Goal: Task Accomplishment & Management: Use online tool/utility

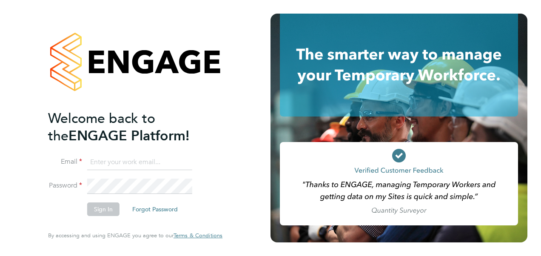
click at [159, 162] on input at bounding box center [139, 162] width 105 height 15
click at [171, 164] on input at bounding box center [139, 162] width 105 height 15
type input "Katie.Macpherson@hays.com"
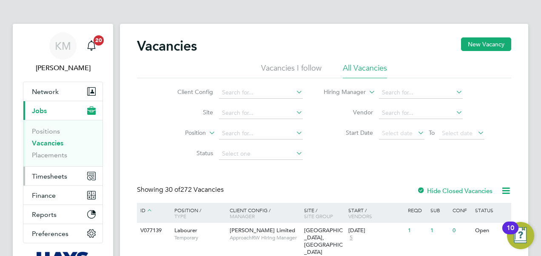
click at [51, 176] on span "Timesheets" at bounding box center [49, 176] width 35 height 8
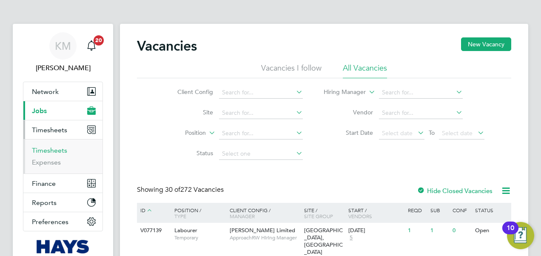
click at [49, 152] on link "Timesheets" at bounding box center [49, 150] width 35 height 8
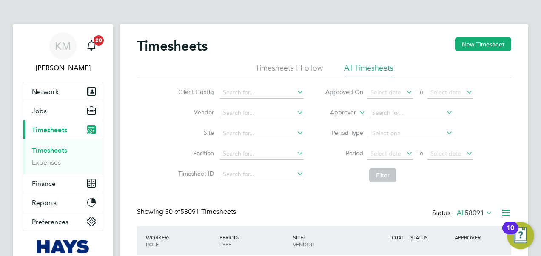
click at [357, 111] on icon at bounding box center [357, 110] width 0 height 8
click at [351, 122] on li "Worker" at bounding box center [335, 122] width 42 height 11
click at [377, 117] on input at bounding box center [411, 113] width 84 height 12
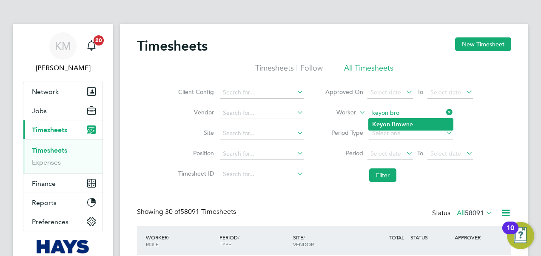
click at [389, 123] on b "Keyon" at bounding box center [381, 124] width 18 height 7
type input "Keyon Browne"
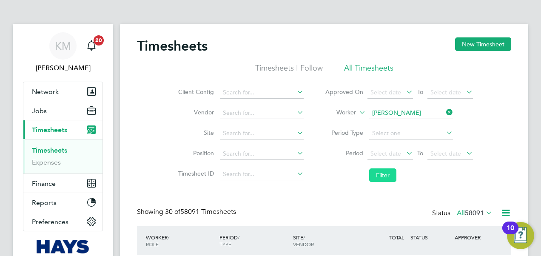
click at [388, 177] on button "Filter" at bounding box center [382, 176] width 27 height 14
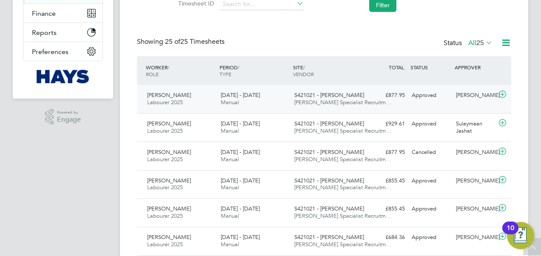
click at [236, 98] on span "20 - 26 Sep 2025" at bounding box center [240, 94] width 39 height 7
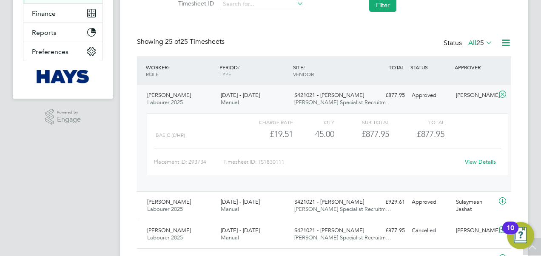
click at [483, 161] on link "View Details" at bounding box center [480, 161] width 31 height 7
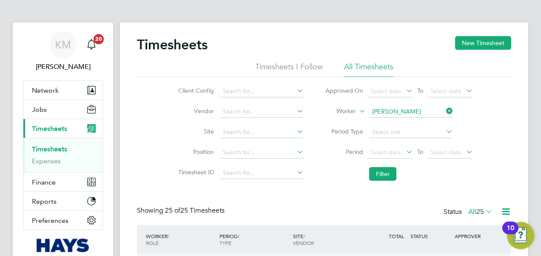
click at [399, 113] on input "Keyon Browne" at bounding box center [411, 112] width 84 height 12
click at [423, 121] on b "Bail" at bounding box center [428, 123] width 11 height 7
type input "Andre Bailey"
click at [383, 175] on button "Filter" at bounding box center [382, 174] width 27 height 14
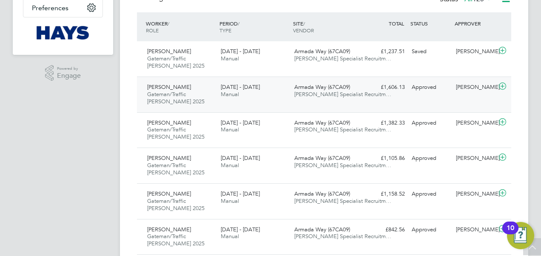
click at [243, 89] on span "20 - 26 Sep 2025" at bounding box center [240, 86] width 39 height 7
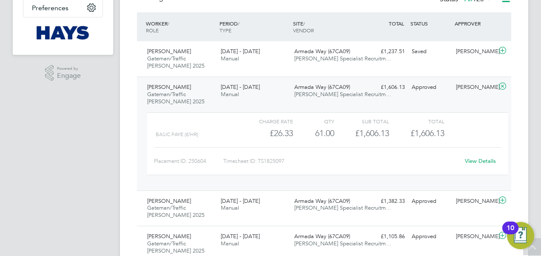
click at [477, 161] on link "View Details" at bounding box center [480, 160] width 31 height 7
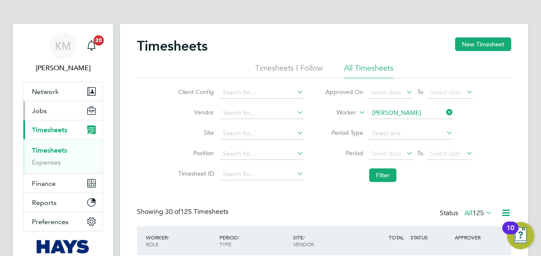
click at [40, 109] on span "Jobs" at bounding box center [39, 111] width 15 height 8
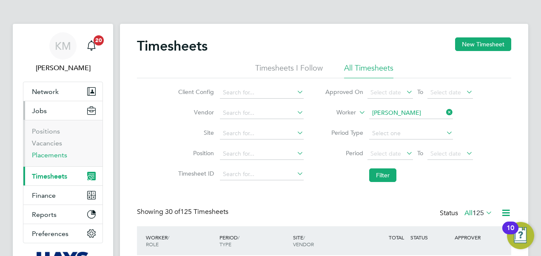
click at [50, 157] on link "Placements" at bounding box center [49, 155] width 35 height 8
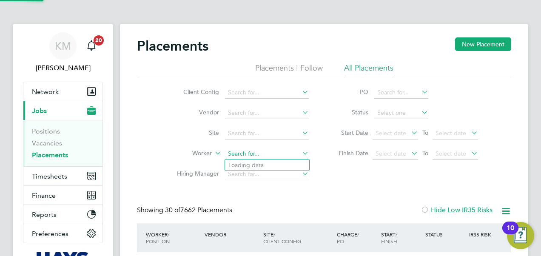
click at [233, 157] on input at bounding box center [267, 154] width 84 height 12
drag, startPoint x: 269, startPoint y: 153, endPoint x: 214, endPoint y: 154, distance: 54.9
click at [214, 154] on li "Worker andrew burns" at bounding box center [240, 154] width 160 height 20
click at [264, 164] on li "Andrew Duf fy" at bounding box center [267, 165] width 84 height 11
type input "Andrew Duffy"
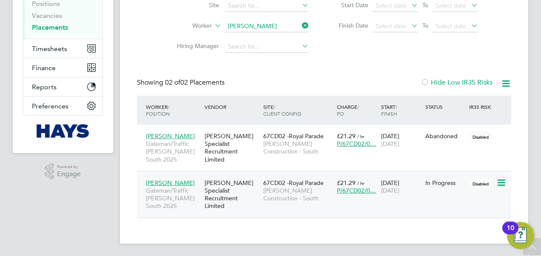
click at [270, 189] on span "Morgan Sindall Construction - South" at bounding box center [297, 194] width 69 height 15
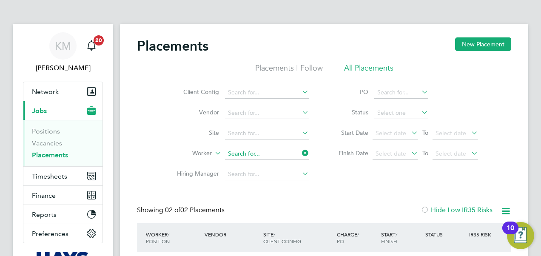
drag, startPoint x: 269, startPoint y: 152, endPoint x: 264, endPoint y: 152, distance: 4.7
click at [269, 152] on input at bounding box center [267, 154] width 84 height 12
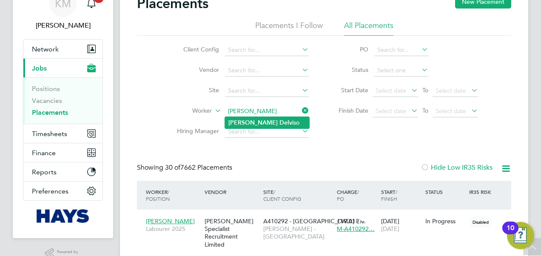
click at [268, 123] on li "Anthony Delv iso" at bounding box center [267, 122] width 84 height 11
type input "Anthony Delviso"
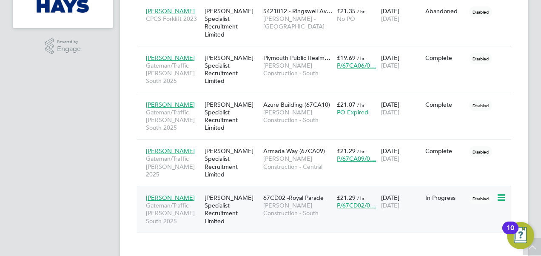
click at [287, 202] on span "Morgan Sindall Construction - South" at bounding box center [297, 209] width 69 height 15
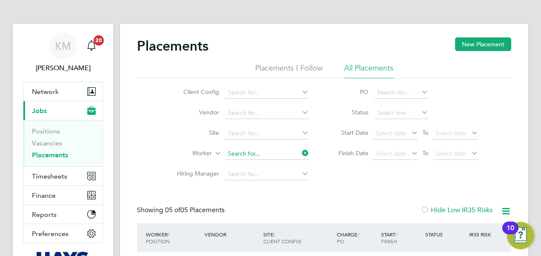
click at [236, 150] on input at bounding box center [267, 154] width 84 height 12
type input "bradle"
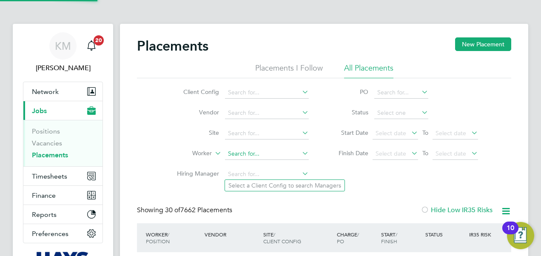
click at [236, 150] on input at bounding box center [267, 154] width 84 height 12
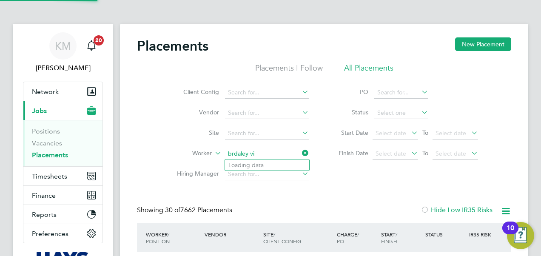
click at [255, 153] on input "brdaley vi" at bounding box center [267, 154] width 84 height 12
type input "b"
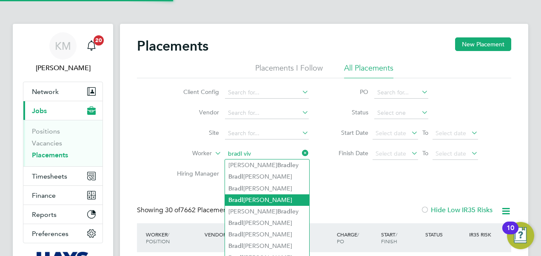
click at [250, 200] on li "Bradl ey Vivian" at bounding box center [267, 199] width 84 height 11
type input "Bradley Vivian"
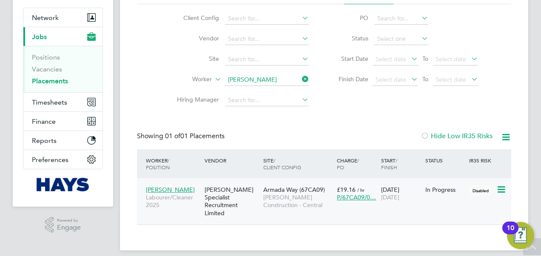
click at [274, 197] on span "[PERSON_NAME] Construction - Central" at bounding box center [297, 201] width 69 height 15
click at [250, 79] on input at bounding box center [267, 80] width 84 height 12
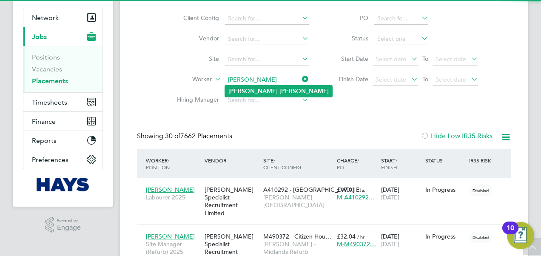
click at [280, 89] on b "Rayner" at bounding box center [304, 91] width 49 height 7
type input "Dan Rayner"
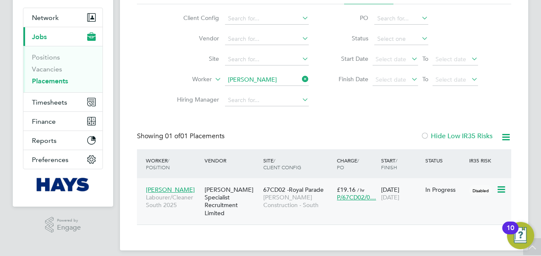
click at [278, 203] on span "Morgan Sindall Construction - South" at bounding box center [297, 201] width 69 height 15
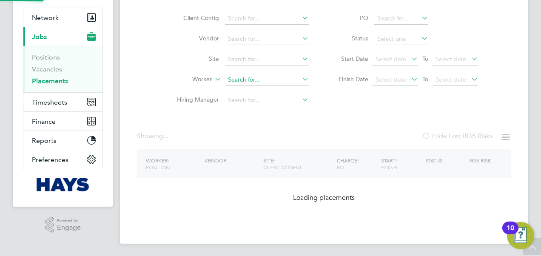
click at [246, 77] on input at bounding box center [267, 80] width 84 height 12
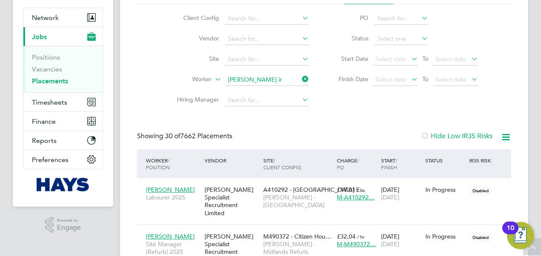
click at [245, 90] on li "Dan iel Ir ving" at bounding box center [267, 91] width 84 height 11
type input "Daniel Irving"
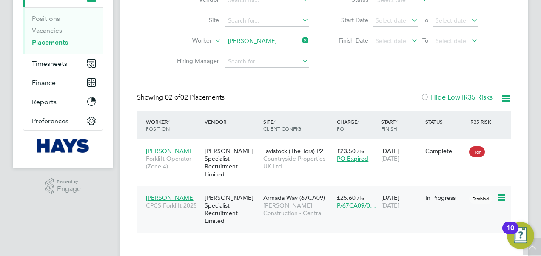
click at [218, 190] on div "[PERSON_NAME] Specialist Recruitment Limited" at bounding box center [232, 210] width 59 height 40
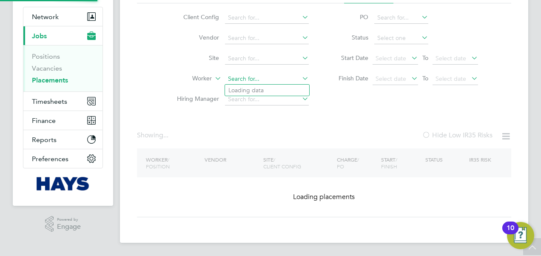
click at [252, 43] on ul "Client Config Vendor Site Worker Hiring Manager" at bounding box center [240, 59] width 160 height 102
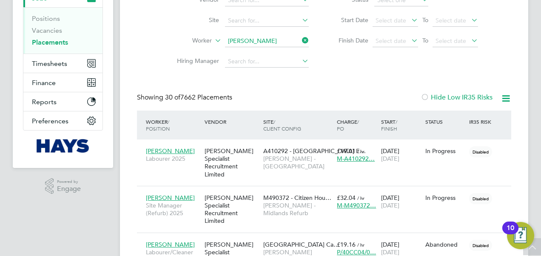
click at [280, 53] on b "Whit" at bounding box center [286, 52] width 13 height 7
type input "David Whitfield"
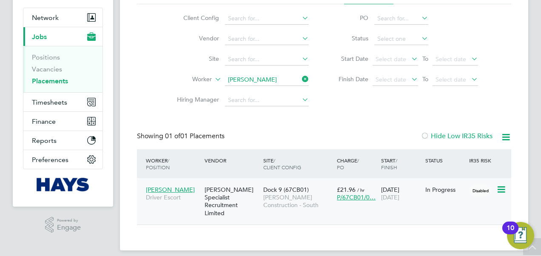
click at [208, 191] on div "[PERSON_NAME] Specialist Recruitment Limited" at bounding box center [232, 202] width 59 height 40
click at [263, 82] on input at bounding box center [267, 80] width 84 height 12
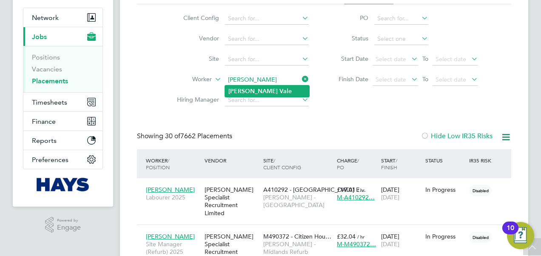
click at [259, 89] on li "Gary Vale" at bounding box center [267, 91] width 84 height 11
type input "Gary Vale"
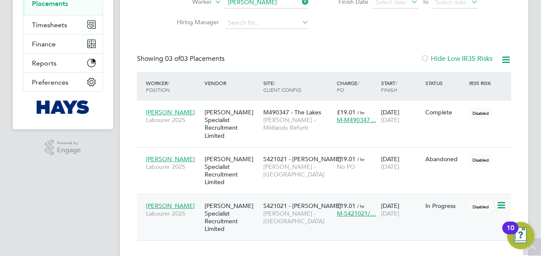
click at [221, 198] on div "[PERSON_NAME] Specialist Recruitment Limited" at bounding box center [232, 218] width 59 height 40
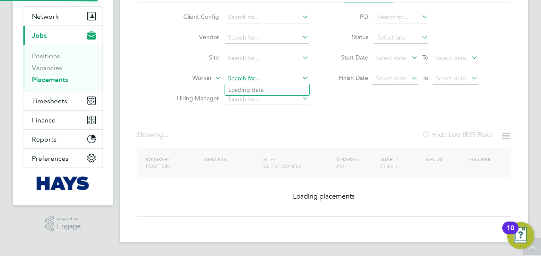
click at [248, 43] on ul "Client Config Vendor Site Worker Hiring Manager" at bounding box center [240, 58] width 160 height 102
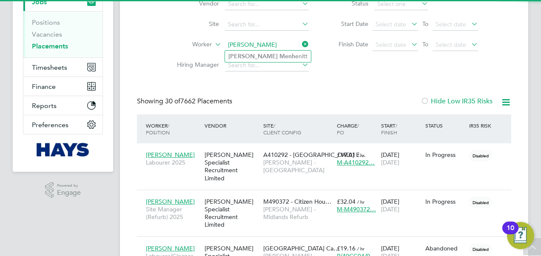
click at [280, 55] on b "Menh" at bounding box center [288, 56] width 16 height 7
type input "John Menhenitt"
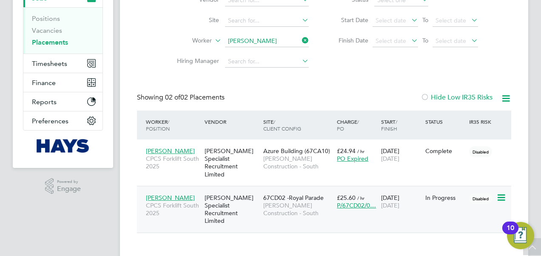
click at [223, 200] on div "[PERSON_NAME] Specialist Recruitment Limited" at bounding box center [232, 210] width 59 height 40
click at [254, 39] on ul "Client Config Vendor Site Worker Hiring Manager" at bounding box center [240, 21] width 160 height 102
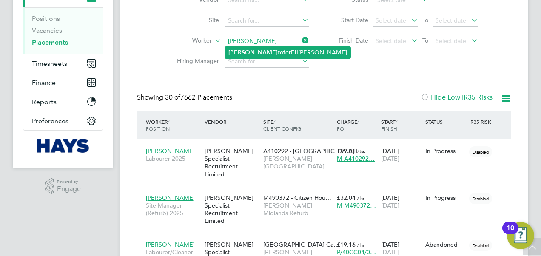
click at [291, 50] on b "Ell" at bounding box center [294, 52] width 7 height 7
type input "Kristofer Elliott"
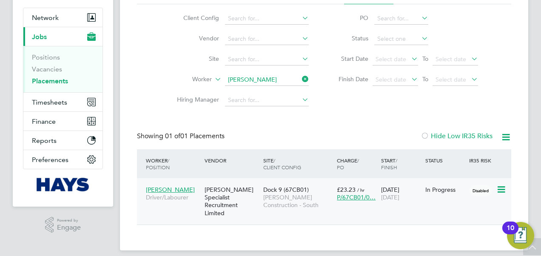
click at [218, 190] on div "[PERSON_NAME] Specialist Recruitment Limited" at bounding box center [232, 202] width 59 height 40
click at [259, 78] on input at bounding box center [267, 80] width 84 height 12
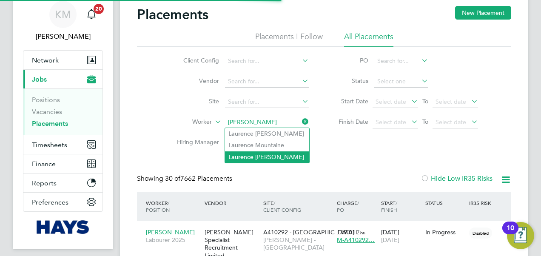
click at [263, 158] on li "Laure nce Stewart" at bounding box center [267, 156] width 84 height 11
type input "Laurence Stewart"
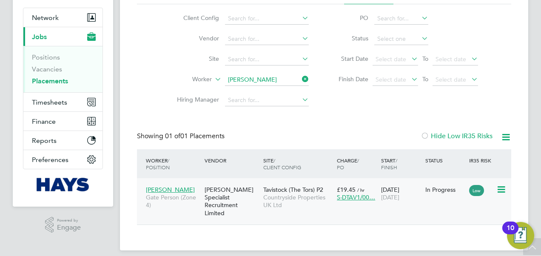
click at [230, 190] on div "[PERSON_NAME] Specialist Recruitment Limited" at bounding box center [232, 202] width 59 height 40
click at [256, 74] on li "Worker Laurence Stewart" at bounding box center [240, 80] width 160 height 20
click at [256, 77] on input at bounding box center [267, 80] width 84 height 12
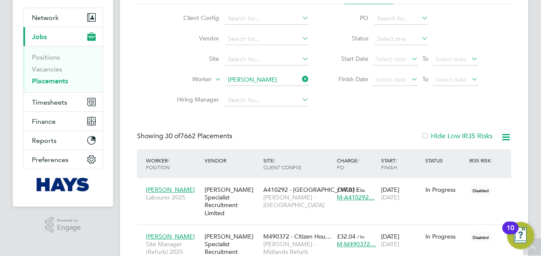
click at [280, 89] on b "Cull" at bounding box center [285, 91] width 11 height 7
type input "Luke Cullen"
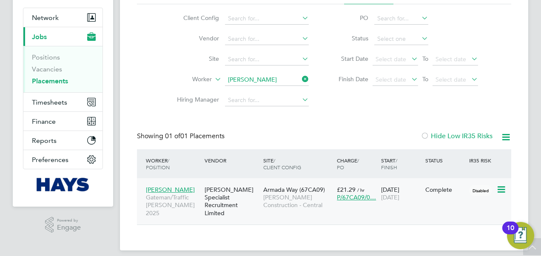
click at [227, 193] on div "[PERSON_NAME] Specialist Recruitment Limited" at bounding box center [232, 202] width 59 height 40
click at [239, 73] on li "Worker Luke Cullen" at bounding box center [240, 80] width 160 height 20
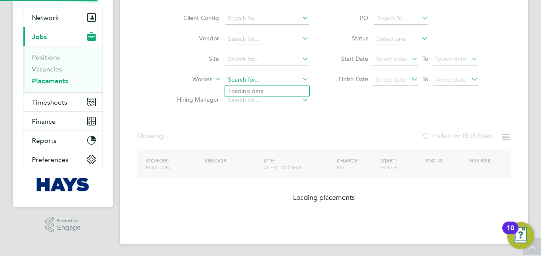
click at [239, 77] on input at bounding box center [267, 80] width 84 height 12
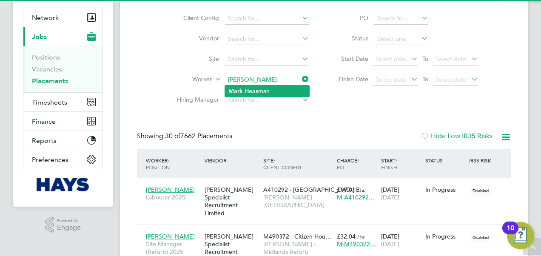
click at [242, 91] on b "Mark" at bounding box center [236, 91] width 14 height 7
type input "Mark Heasman"
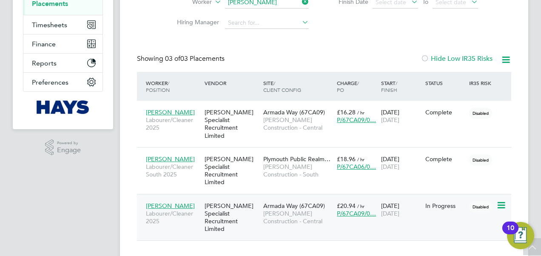
click at [219, 198] on div "[PERSON_NAME] Specialist Recruitment Limited" at bounding box center [232, 218] width 59 height 40
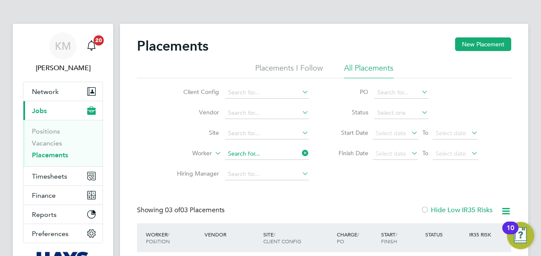
click at [254, 150] on input at bounding box center [267, 154] width 84 height 12
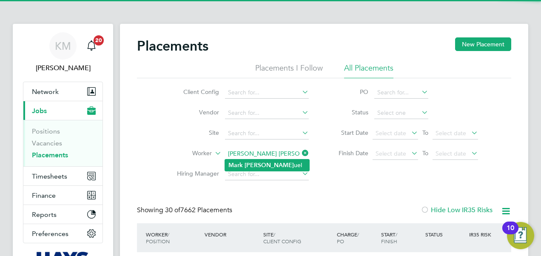
click at [260, 166] on li "Mark Sam uel" at bounding box center [267, 165] width 84 height 11
type input "Mark Samuel"
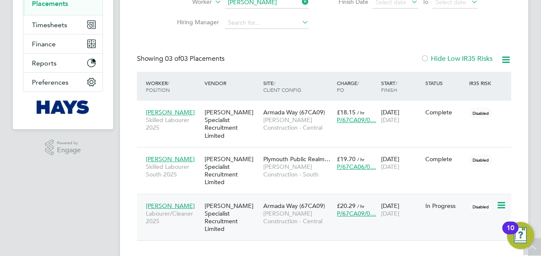
click at [265, 202] on span "Armada Way (67CA09)" at bounding box center [294, 206] width 62 height 8
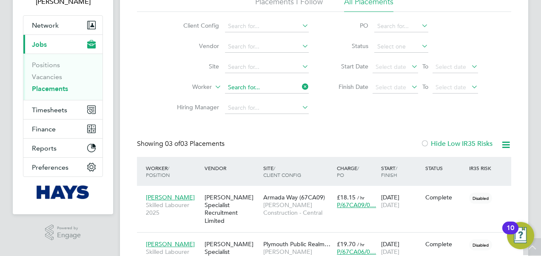
click at [244, 87] on input at bounding box center [267, 88] width 84 height 12
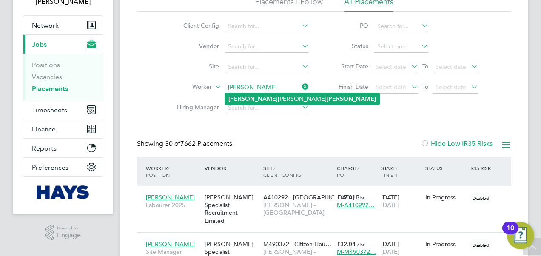
click at [246, 95] on b "Matthew" at bounding box center [253, 98] width 49 height 7
type input "Matthew Leonard Smith"
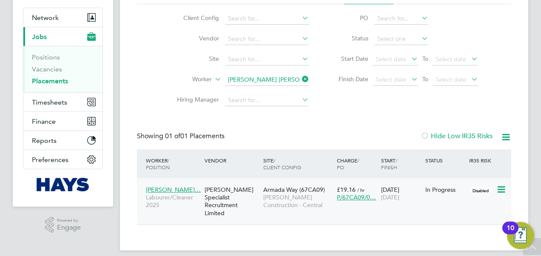
click at [222, 195] on div "[PERSON_NAME] Specialist Recruitment Limited" at bounding box center [232, 202] width 59 height 40
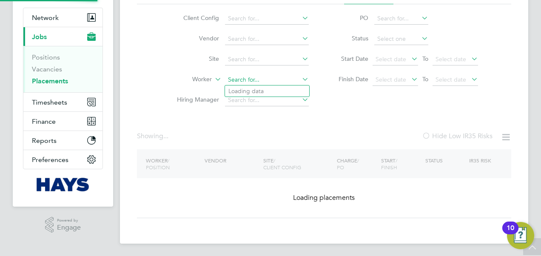
click at [256, 79] on input at bounding box center [267, 80] width 84 height 12
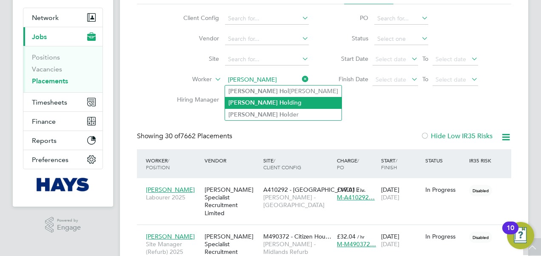
click at [280, 103] on b "Hol" at bounding box center [285, 102] width 10 height 7
type input "Michael Holding"
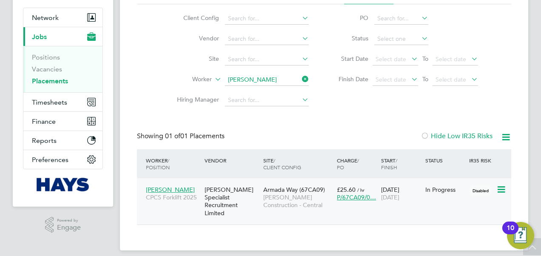
click at [216, 193] on div "[PERSON_NAME] Specialist Recruitment Limited" at bounding box center [232, 202] width 59 height 40
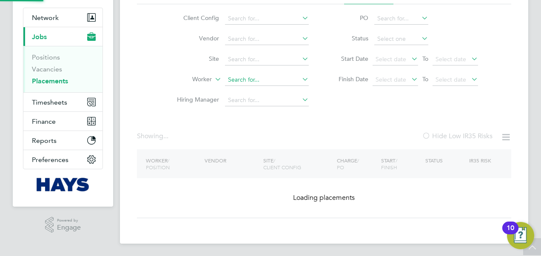
click at [264, 76] on input at bounding box center [267, 80] width 84 height 12
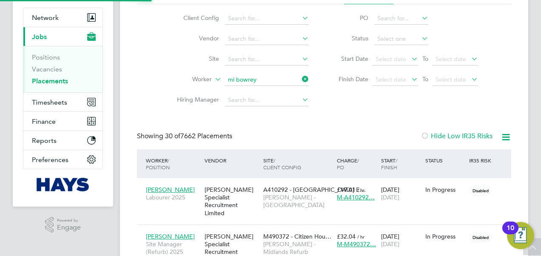
click at [254, 90] on b "Bow" at bounding box center [256, 91] width 12 height 7
type input "Michael Bowrey"
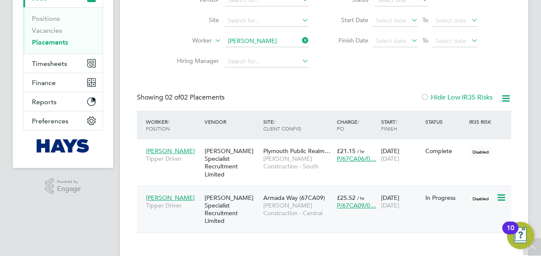
click at [209, 196] on div "[PERSON_NAME] Specialist Recruitment Limited" at bounding box center [232, 210] width 59 height 40
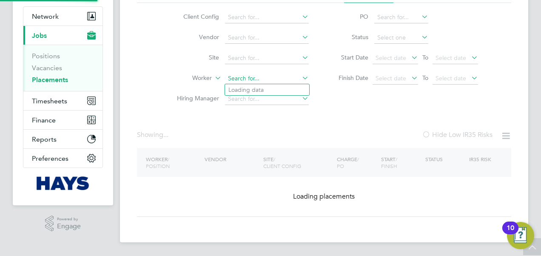
click at [244, 41] on ul "Client Config Vendor Site Worker Hiring Manager" at bounding box center [240, 58] width 160 height 102
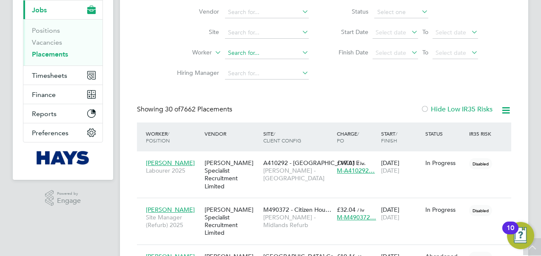
click at [247, 49] on input at bounding box center [267, 53] width 84 height 12
click at [280, 63] on b "Cov" at bounding box center [285, 64] width 11 height 7
type input "Myles Covey"
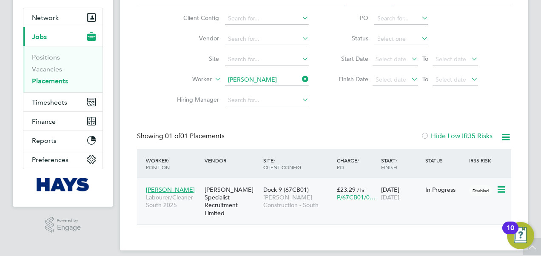
click at [229, 194] on div "[PERSON_NAME] Specialist Recruitment Limited" at bounding box center [232, 202] width 59 height 40
click at [229, 74] on li "Worker Myles Covey" at bounding box center [240, 80] width 160 height 20
click at [234, 78] on input at bounding box center [267, 80] width 84 height 12
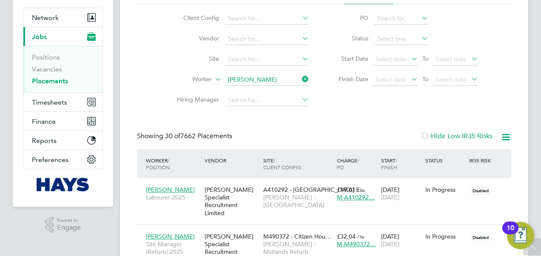
click at [238, 89] on b "Rob" at bounding box center [253, 91] width 49 height 7
type input "Rob Mcmillan"
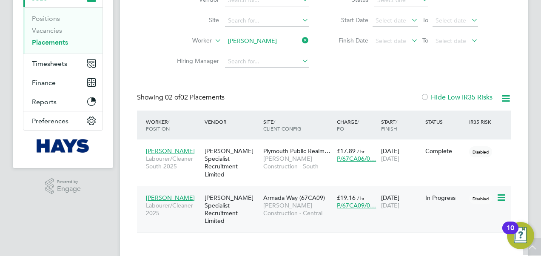
click at [220, 197] on div "[PERSON_NAME] Specialist Recruitment Limited" at bounding box center [232, 210] width 59 height 40
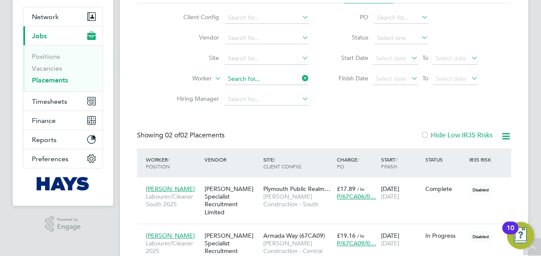
click at [251, 38] on ul "Client Config Vendor Site Worker Hiring Manager" at bounding box center [240, 59] width 160 height 102
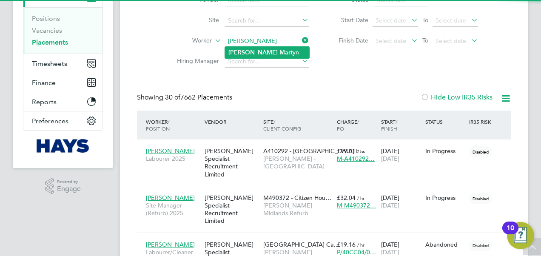
click at [280, 51] on b "Mart" at bounding box center [286, 52] width 13 height 7
type input "Scott Martyn"
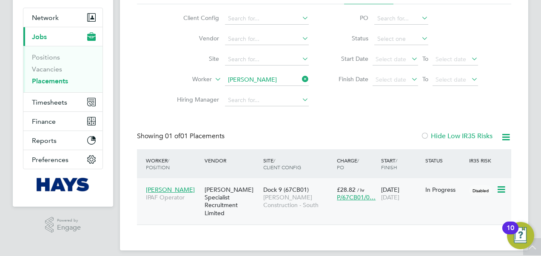
click at [213, 197] on div "[PERSON_NAME] Specialist Recruitment Limited" at bounding box center [232, 202] width 59 height 40
click at [231, 78] on input at bounding box center [267, 80] width 84 height 12
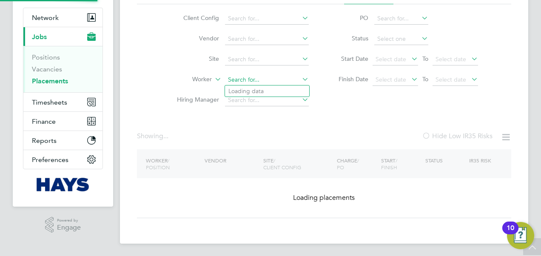
type input "d"
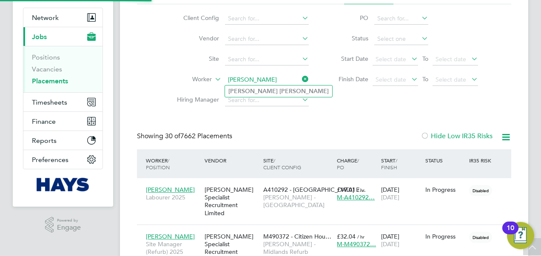
click at [231, 89] on b "Simon" at bounding box center [253, 91] width 49 height 7
type input "Simon Cole"
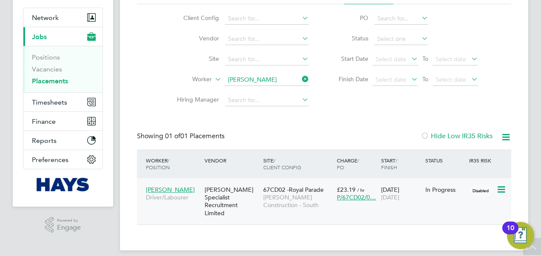
click at [220, 192] on div "[PERSON_NAME] Specialist Recruitment Limited" at bounding box center [232, 202] width 59 height 40
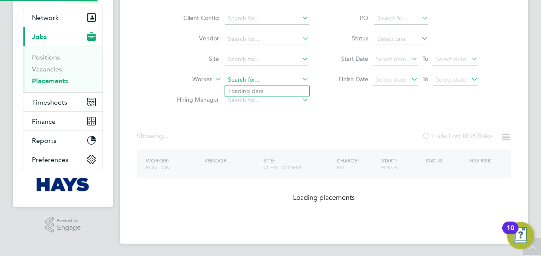
click at [244, 80] on input at bounding box center [267, 80] width 84 height 12
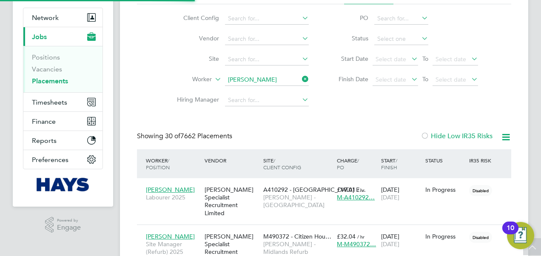
click at [280, 91] on b "Asht" at bounding box center [286, 91] width 12 height 7
type input "Steve Ashton"
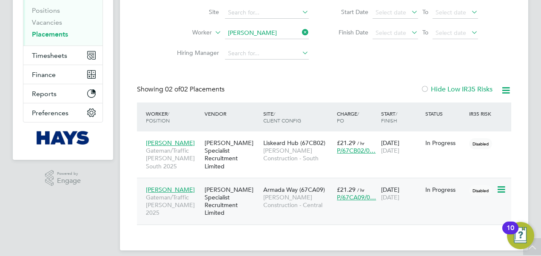
click at [214, 200] on div "[PERSON_NAME] Specialist Recruitment Limited" at bounding box center [232, 202] width 59 height 40
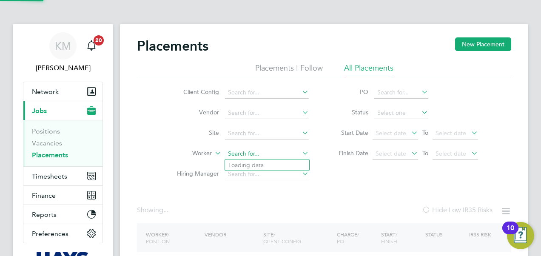
click at [239, 150] on input at bounding box center [267, 154] width 84 height 12
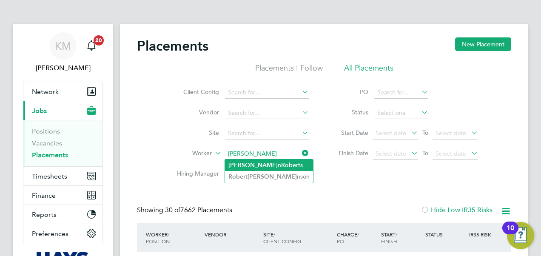
click at [246, 166] on li "Steve n Rober ts" at bounding box center [269, 165] width 88 height 11
type input "Steven Roberts"
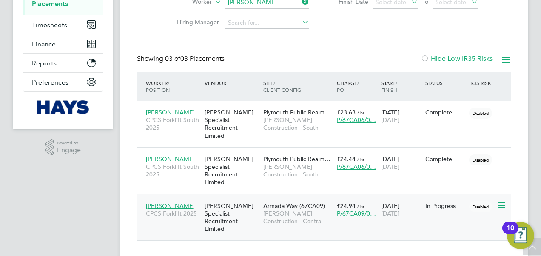
click at [227, 198] on div "[PERSON_NAME] Specialist Recruitment Limited" at bounding box center [232, 218] width 59 height 40
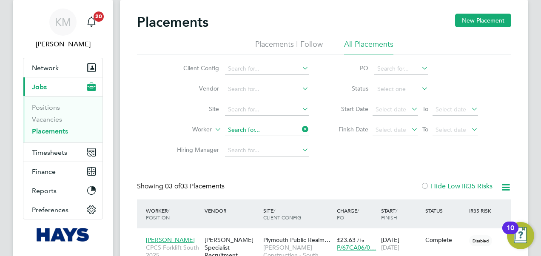
click at [250, 128] on input at bounding box center [267, 130] width 84 height 12
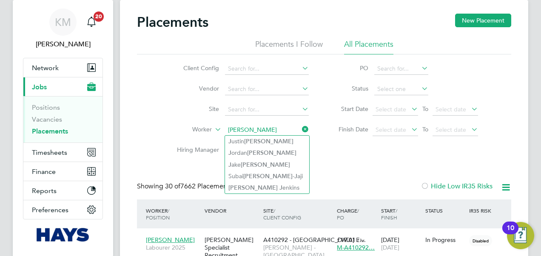
type input "thomas j"
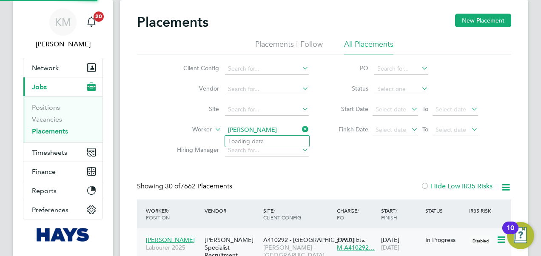
type input "thomas mur"
click at [253, 129] on input at bounding box center [267, 130] width 84 height 12
click at [249, 138] on b "Thomas" at bounding box center [253, 141] width 49 height 7
type input "[PERSON_NAME]"
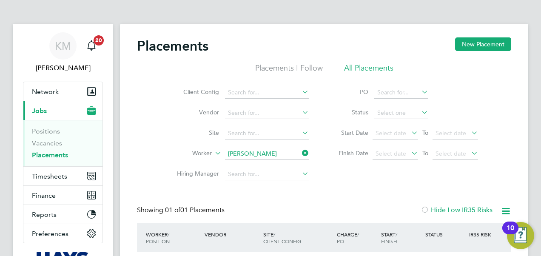
scroll to position [74, 0]
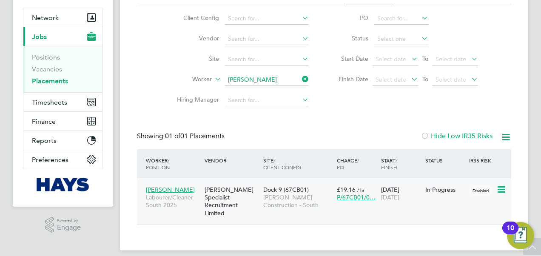
click at [217, 198] on div "[PERSON_NAME] Specialist Recruitment Limited" at bounding box center [232, 202] width 59 height 40
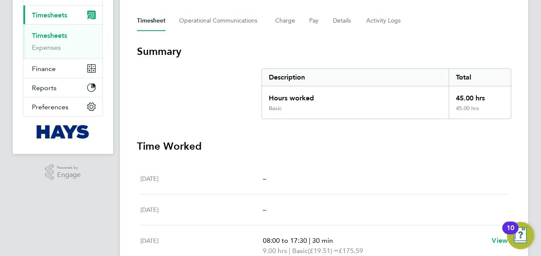
scroll to position [128, 0]
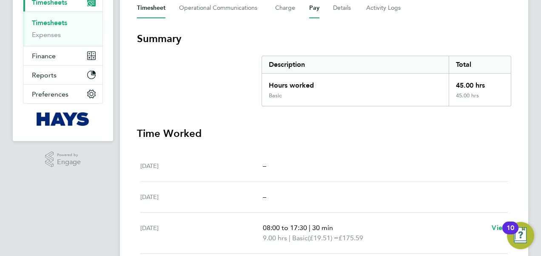
click at [314, 10] on button "Pay" at bounding box center [314, 8] width 10 height 20
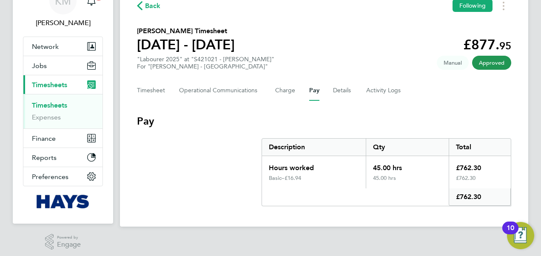
scroll to position [48, 0]
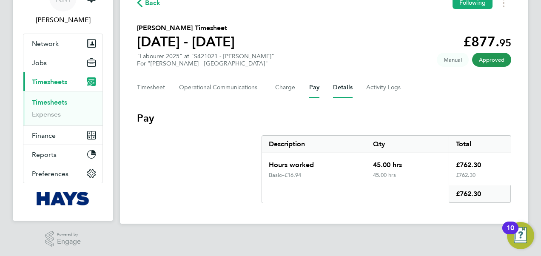
click at [342, 88] on button "Details" at bounding box center [343, 87] width 20 height 20
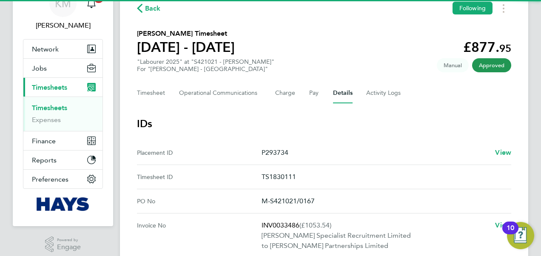
scroll to position [128, 0]
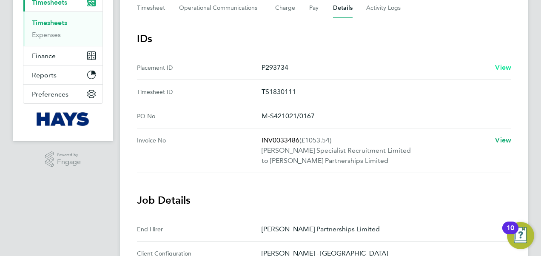
click at [498, 67] on span "View" at bounding box center [503, 67] width 16 height 8
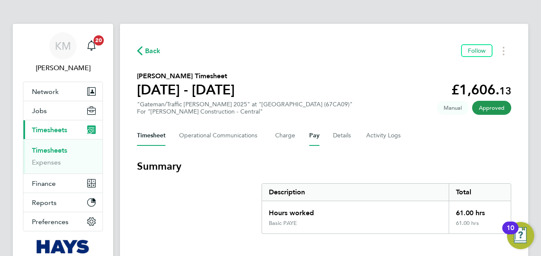
click at [313, 134] on button "Pay" at bounding box center [314, 136] width 10 height 20
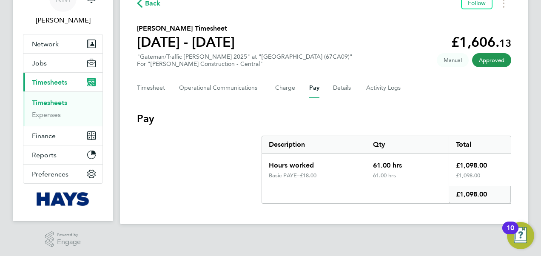
scroll to position [48, 0]
click at [339, 86] on button "Details" at bounding box center [343, 87] width 20 height 20
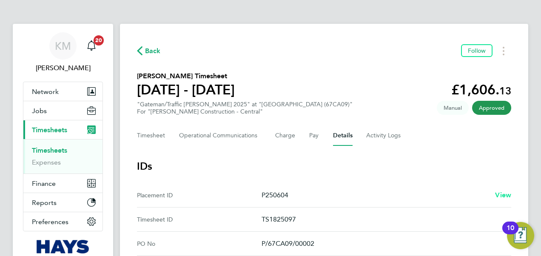
click at [500, 195] on span "View" at bounding box center [503, 195] width 16 height 8
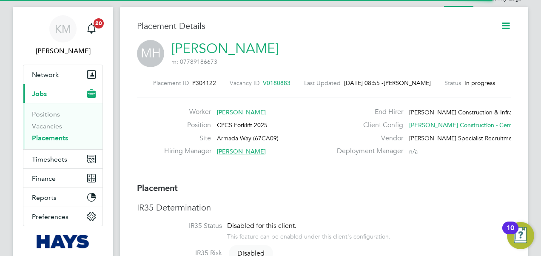
scroll to position [8, 140]
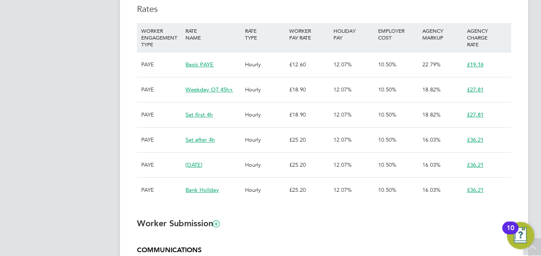
scroll to position [13, 168]
